Goal: Navigation & Orientation: Find specific page/section

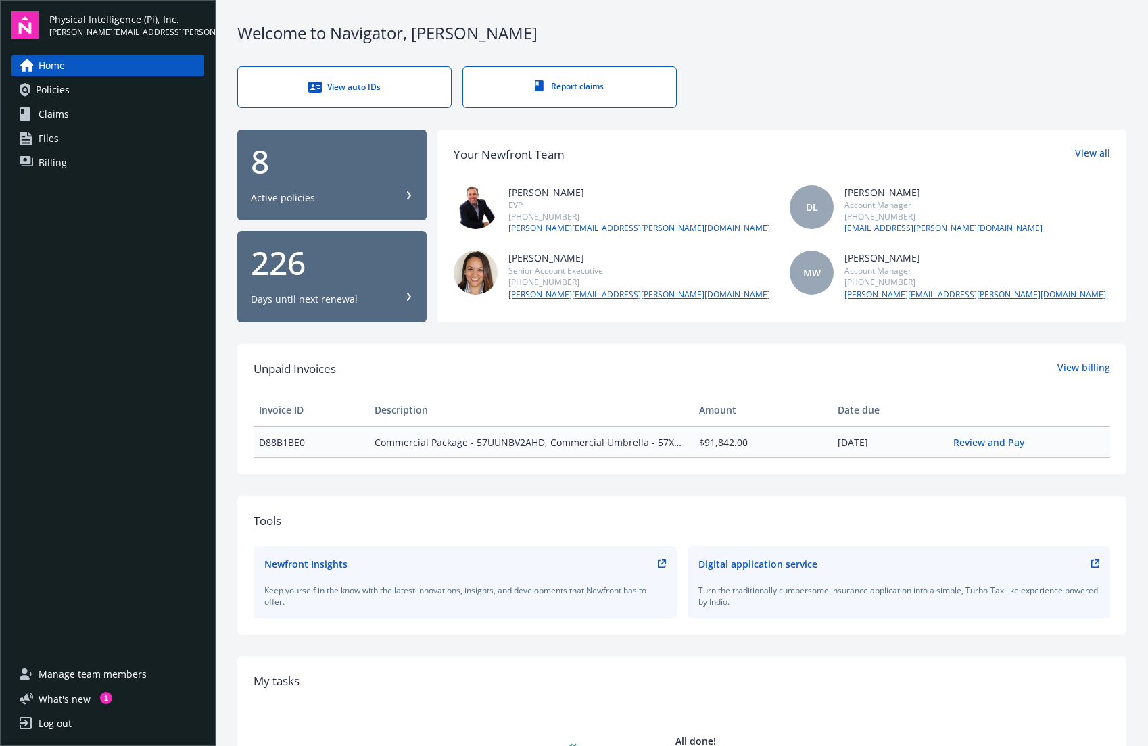
click at [368, 169] on div "8" at bounding box center [332, 161] width 162 height 32
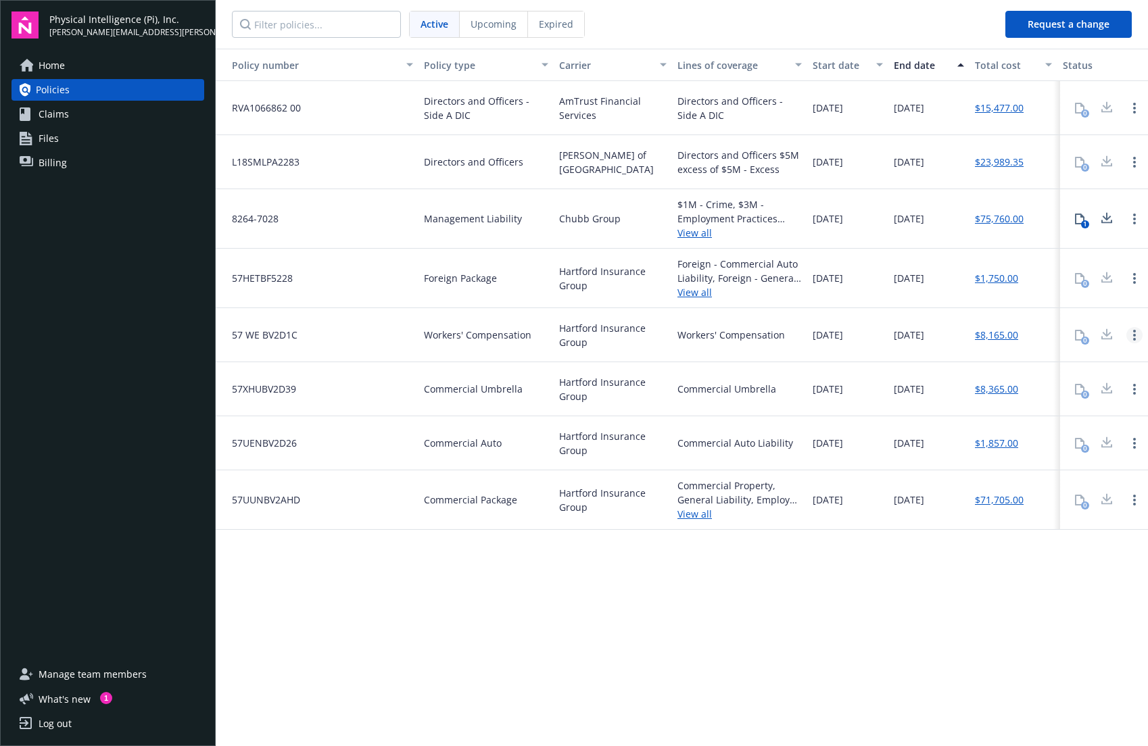
click at [1138, 331] on link "Open options" at bounding box center [1134, 335] width 16 height 16
click at [897, 337] on span "[DATE]" at bounding box center [909, 335] width 30 height 14
click at [32, 136] on icon at bounding box center [27, 139] width 14 height 14
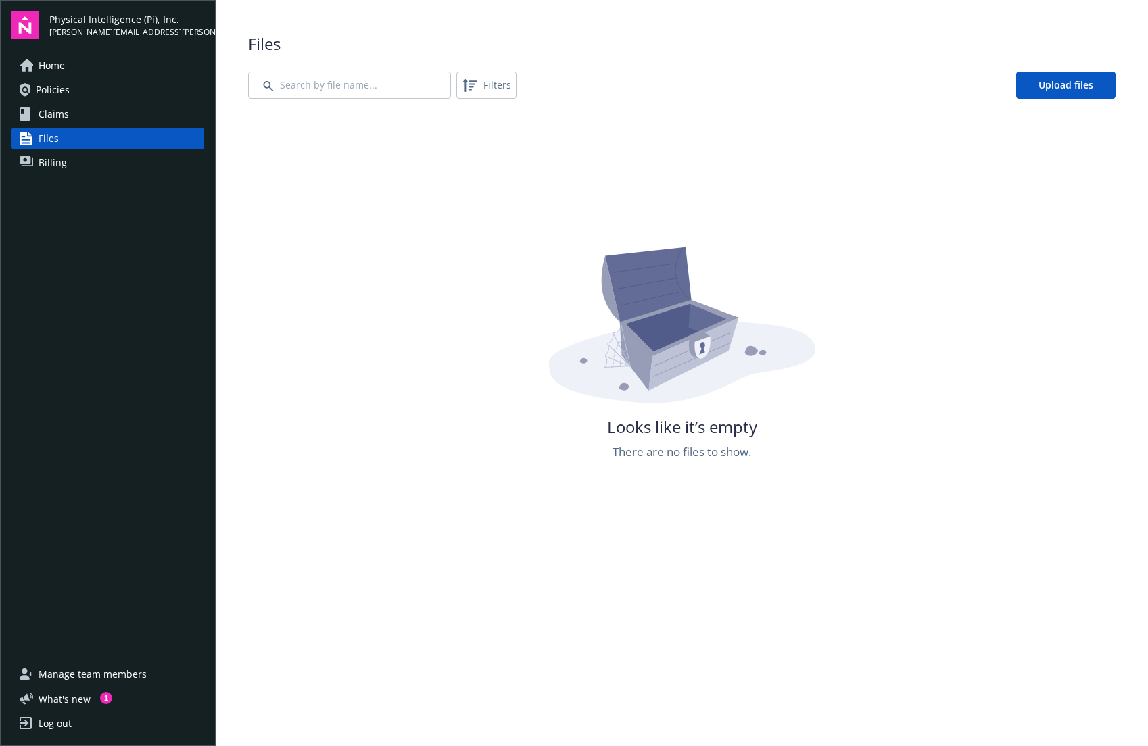
click at [85, 168] on link "Billing" at bounding box center [107, 163] width 193 height 22
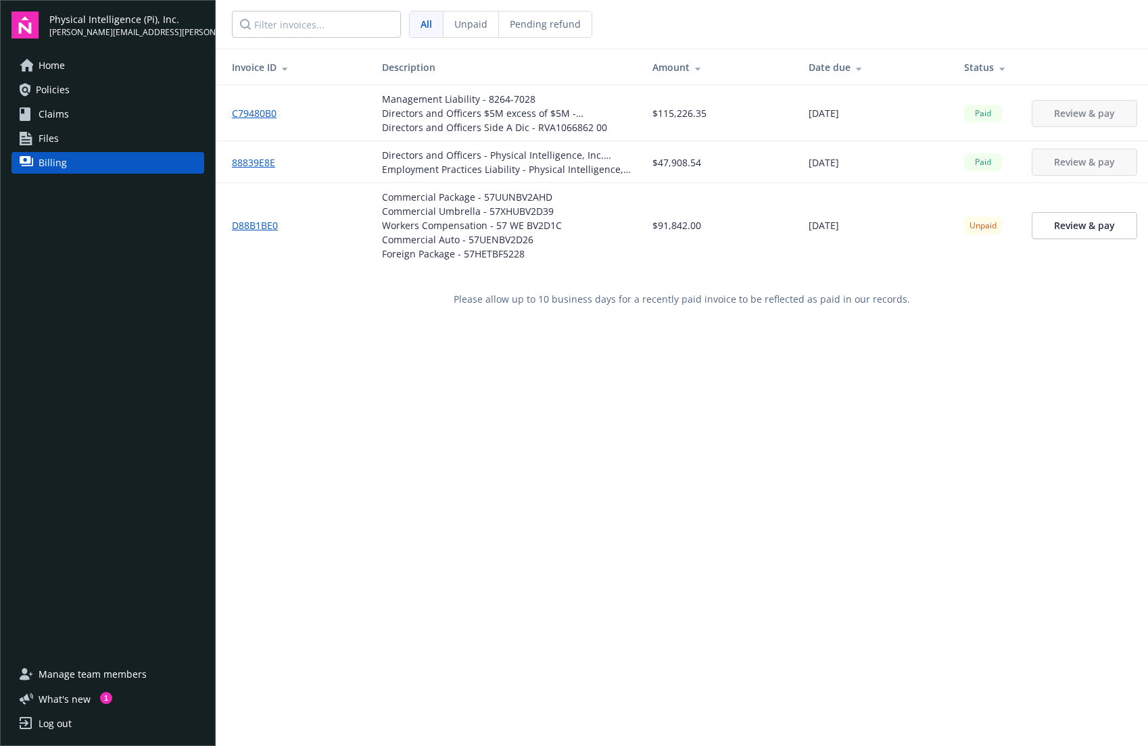
click at [88, 58] on link "Home" at bounding box center [107, 66] width 193 height 22
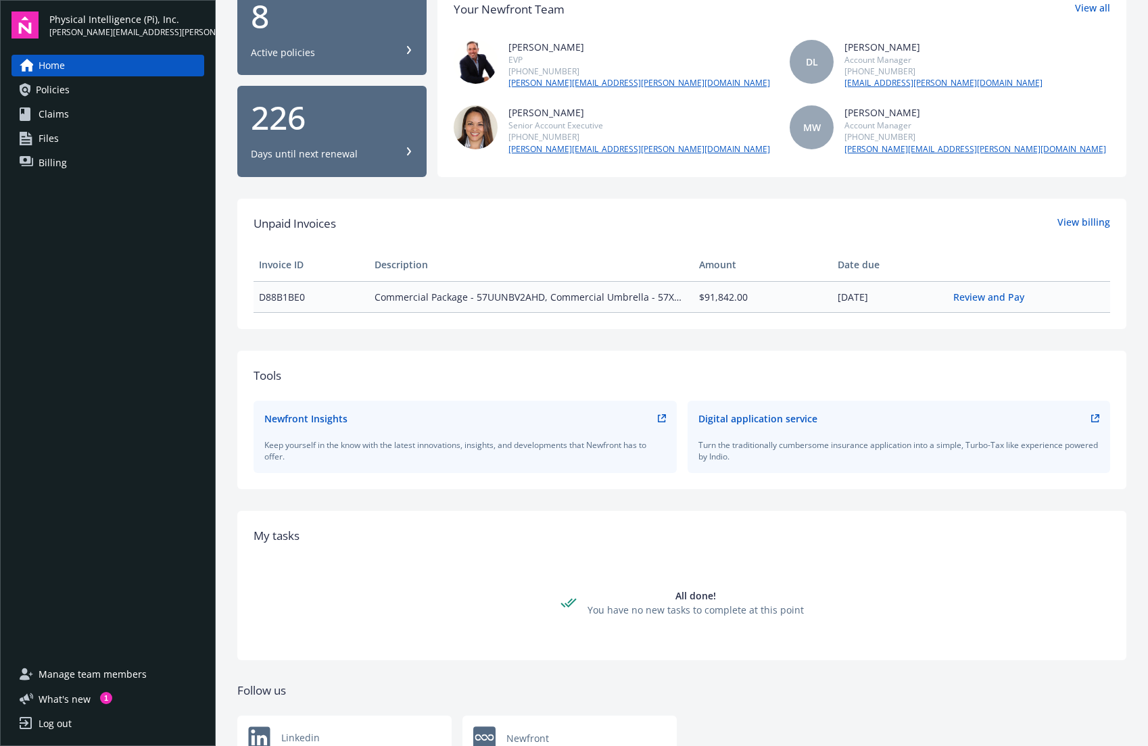
scroll to position [203, 0]
